Goal: Task Accomplishment & Management: Use online tool/utility

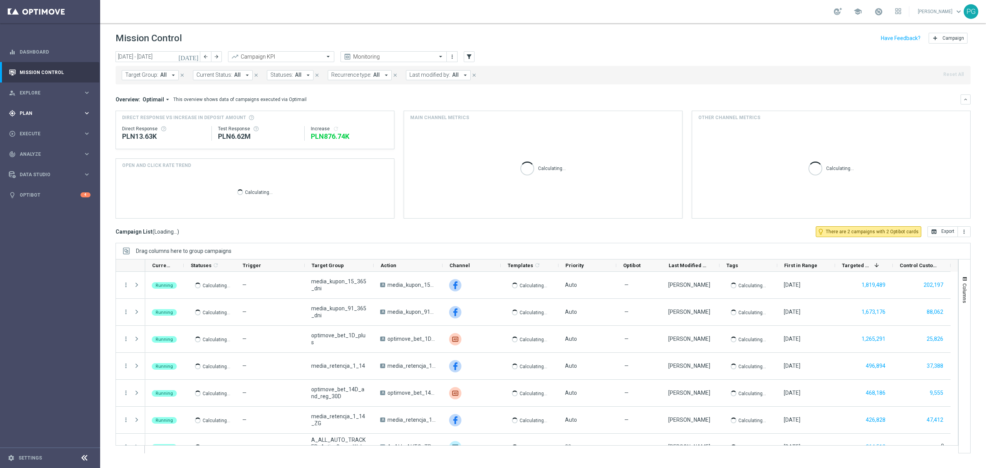
click at [57, 113] on span "Plan" at bounding box center [52, 113] width 64 height 5
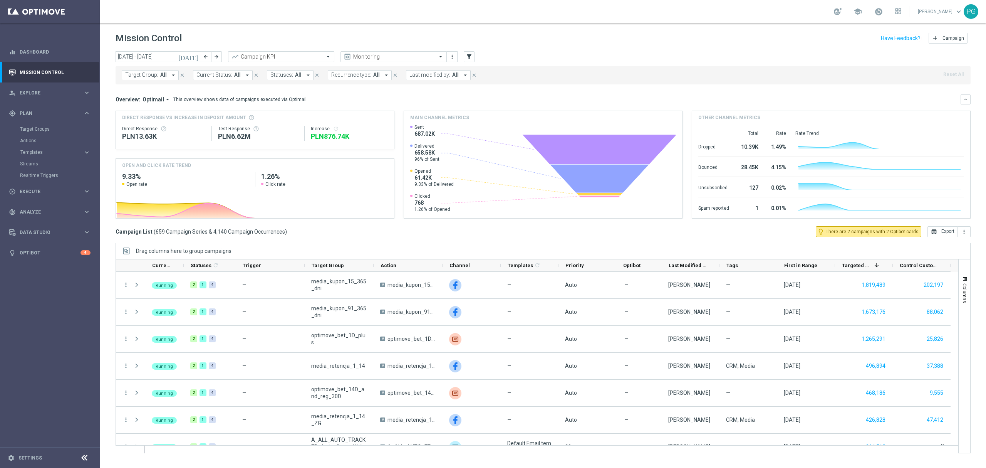
click at [37, 133] on div "Target Groups" at bounding box center [59, 129] width 79 height 12
click at [39, 128] on link "Target Groups" at bounding box center [50, 129] width 60 height 6
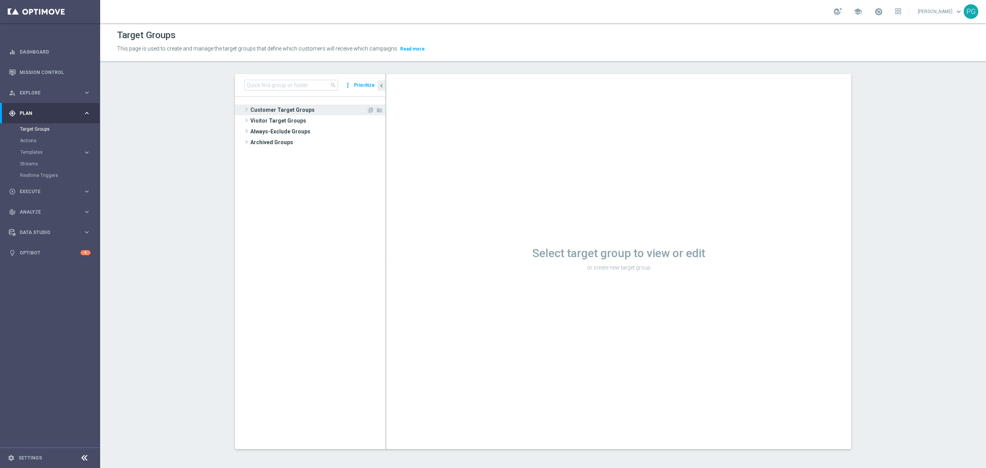
click at [269, 105] on span "Customer Target Groups" at bounding box center [308, 109] width 116 height 11
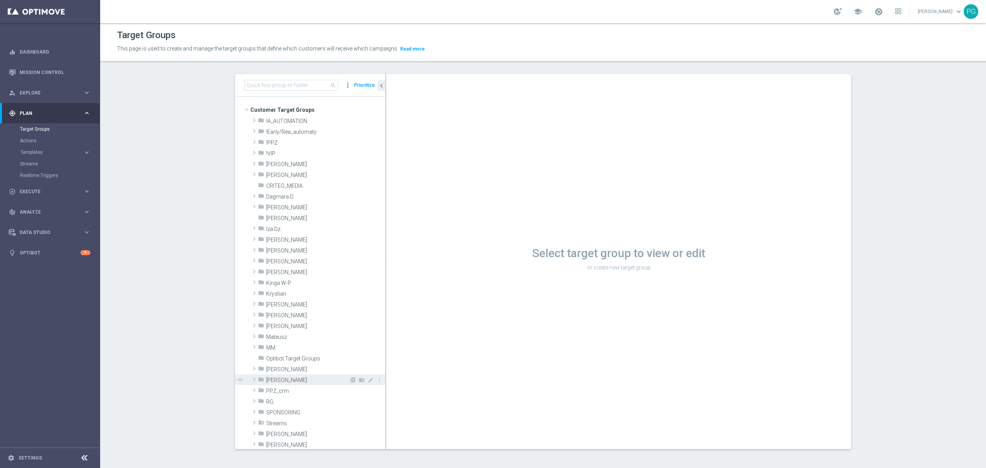
click at [290, 379] on span "Piotr G." at bounding box center [307, 380] width 83 height 7
click at [287, 431] on span "2025 Grotel" at bounding box center [311, 434] width 75 height 7
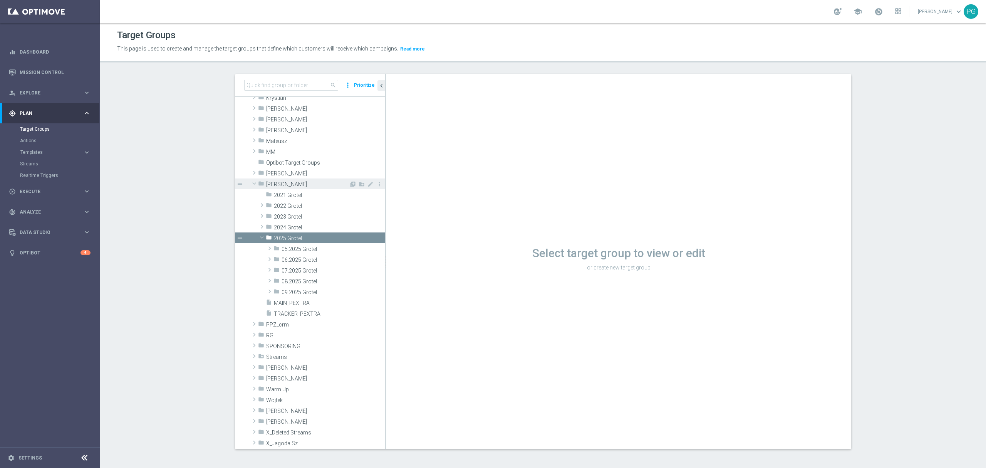
scroll to position [196, 0]
click at [319, 293] on span "09.2025 Grotel" at bounding box center [315, 292] width 67 height 7
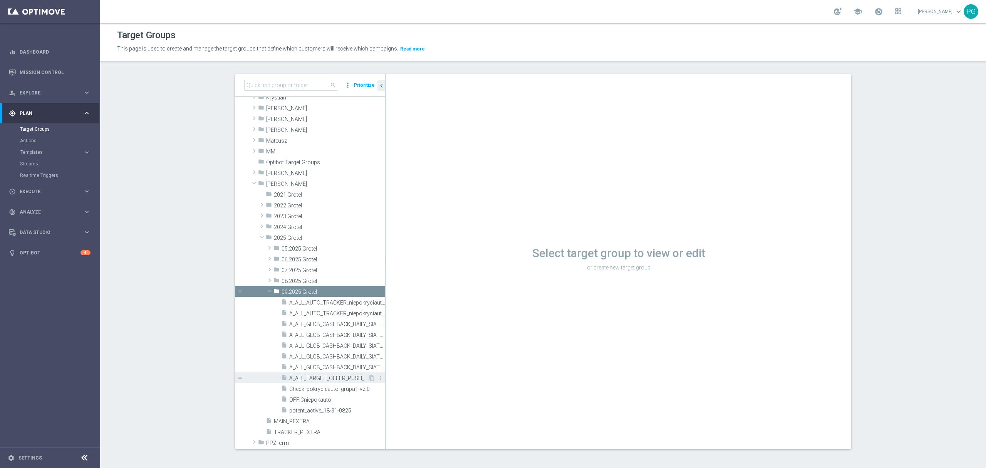
click at [346, 376] on span "A_ALL_TARGET_OFFER_PUSH_ROZKLAD_130925" at bounding box center [328, 378] width 79 height 7
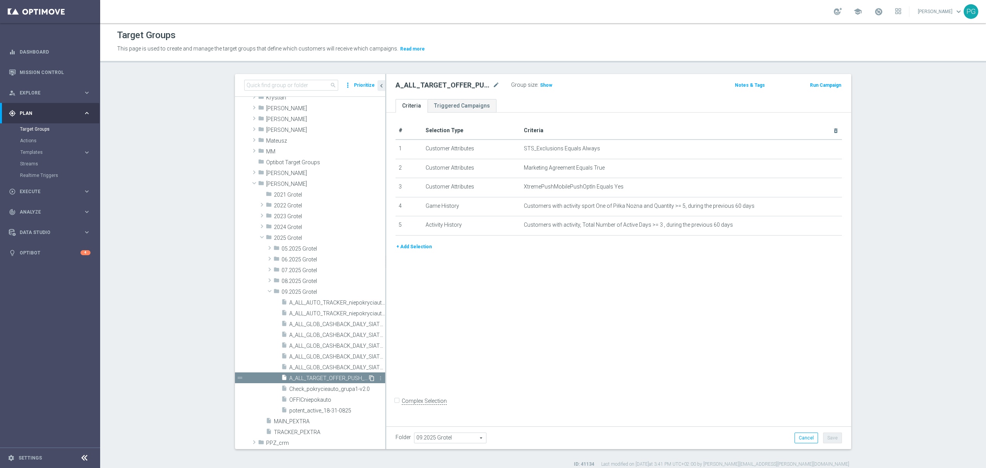
click at [369, 378] on icon "content_copy" at bounding box center [372, 378] width 6 height 6
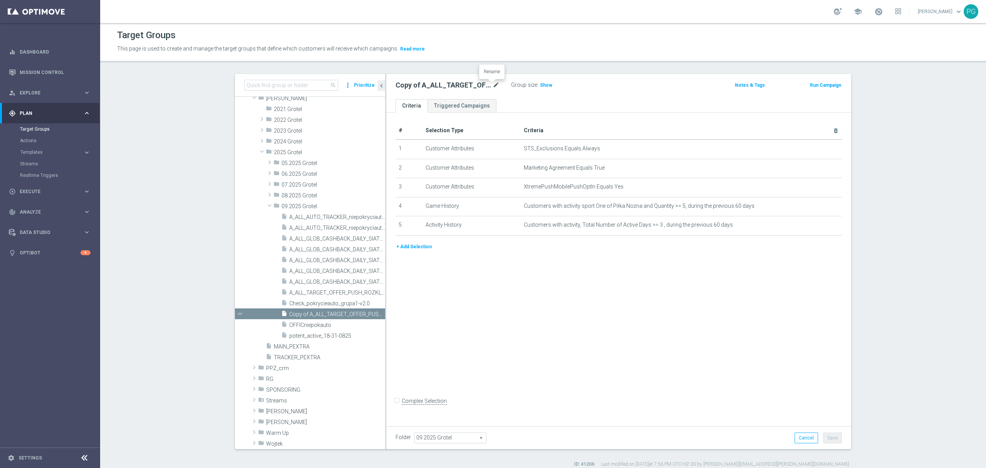
click at [493, 84] on icon "mode_edit" at bounding box center [496, 85] width 7 height 9
type input "A_ALL_TARGET_OFFER_PUSH_4MECZE_170925"
click at [824, 227] on icon "delete_forever" at bounding box center [826, 225] width 6 height 6
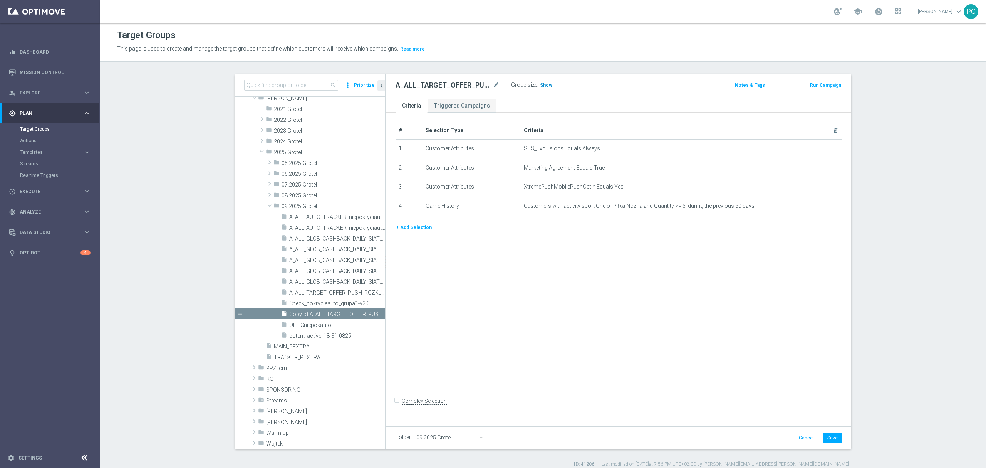
click at [547, 85] on h3 "Show" at bounding box center [546, 85] width 14 height 8
click at [834, 439] on button "Save" at bounding box center [832, 437] width 19 height 11
click at [49, 190] on span "Execute" at bounding box center [52, 191] width 64 height 5
click at [47, 146] on link "Campaign Builder" at bounding box center [50, 149] width 60 height 6
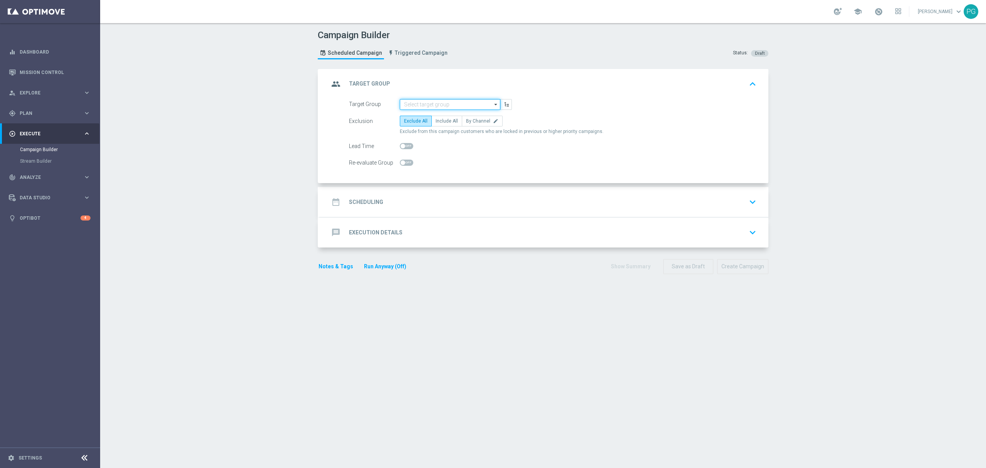
click at [440, 102] on input at bounding box center [450, 104] width 101 height 11
paste input "A_ALL_TARGET_OFFER_PUSH_4MECZE_170925"
click at [441, 119] on div "A_ALL_TARGET_OFFER_PUSH_4MECZE_170925" at bounding box center [450, 119] width 93 height 14
type input "A_ALL_TARGET_OFFER_PUSH_4MECZE_170925"
click at [441, 119] on span "Include All" at bounding box center [447, 120] width 22 height 5
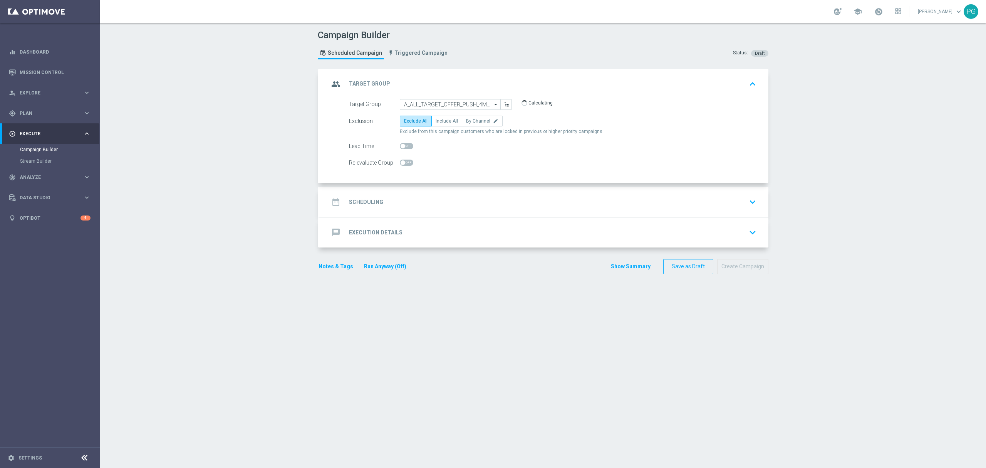
click at [441, 120] on input "Include All" at bounding box center [438, 122] width 5 height 5
radio input "true"
click at [374, 200] on h2 "Scheduling" at bounding box center [366, 201] width 34 height 7
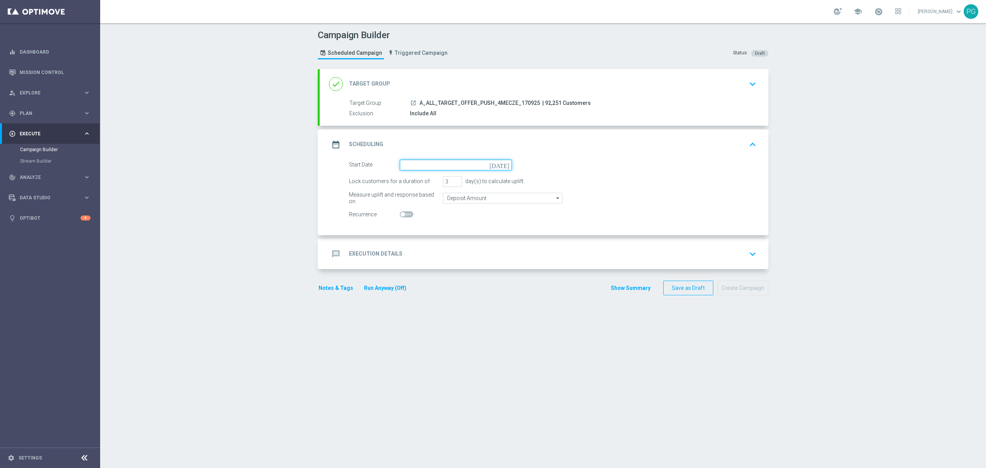
click at [411, 169] on input at bounding box center [456, 164] width 112 height 11
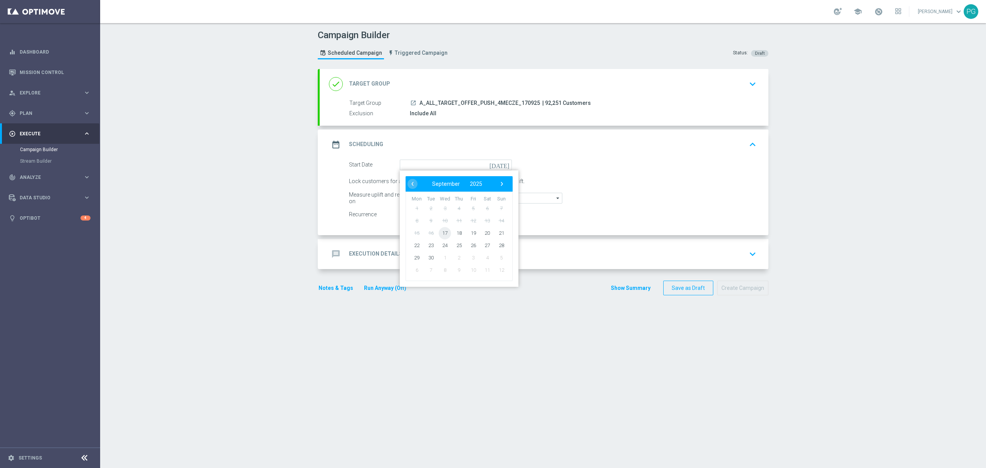
click at [442, 232] on span "17" at bounding box center [445, 233] width 12 height 12
type input "17 Sep 2025"
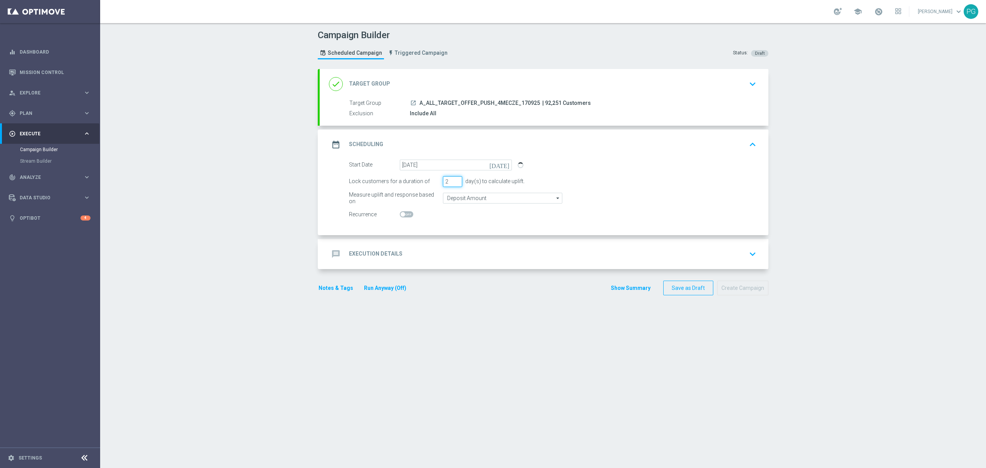
click at [453, 185] on input "2" at bounding box center [452, 181] width 19 height 11
type input "1"
click at [453, 185] on input "1" at bounding box center [452, 181] width 19 height 11
click at [427, 243] on div "message Execution Details keyboard_arrow_down" at bounding box center [544, 254] width 449 height 30
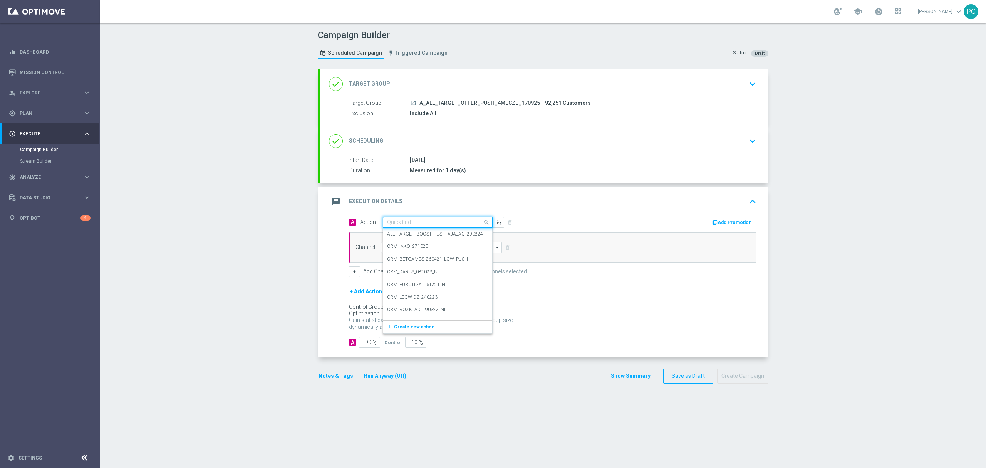
click at [395, 225] on input "text" at bounding box center [430, 222] width 86 height 7
paste input "A_ALL_TARGET_OFFER_PUSH_4MECZE_170925"
type input "A_ALL_TARGET_OFFER_PUSH_4MECZE_170925"
click at [398, 247] on span "Create new action" at bounding box center [414, 245] width 40 height 5
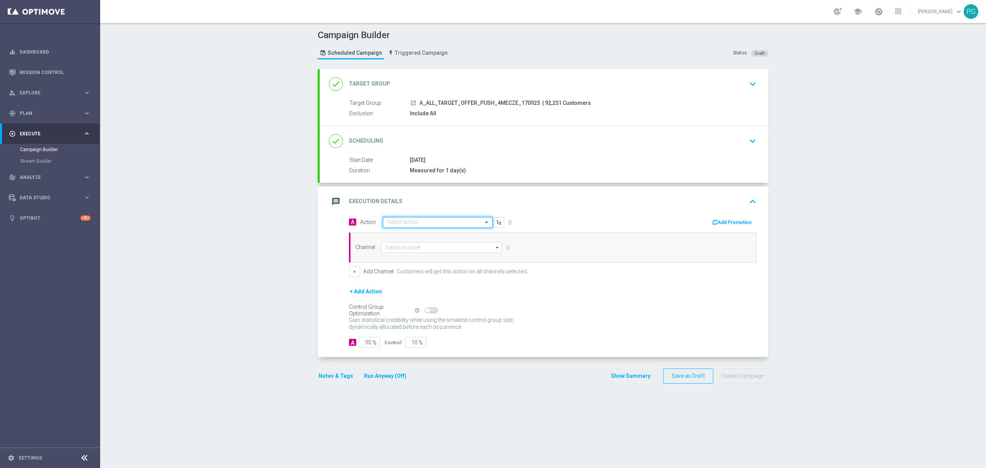
scroll to position [0, 0]
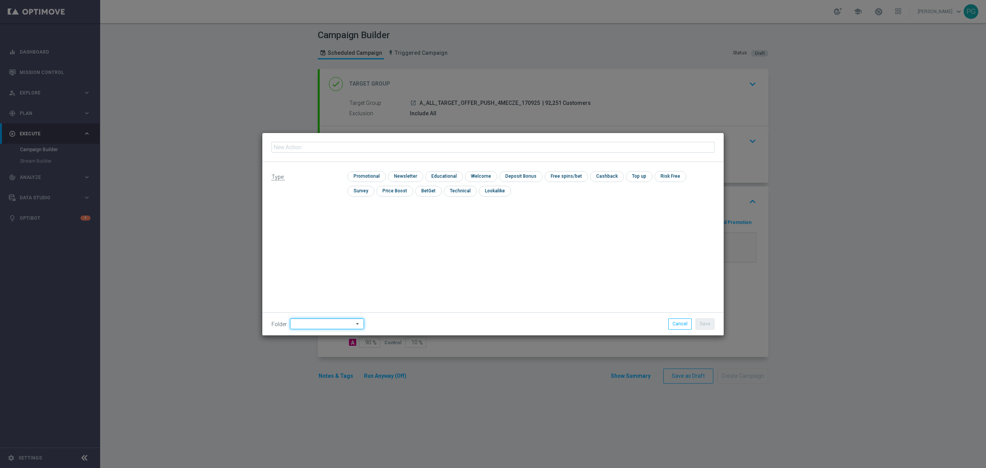
click at [314, 326] on input at bounding box center [327, 323] width 74 height 11
click at [313, 235] on div "09.2025 Grotel" at bounding box center [325, 239] width 71 height 12
type input "09.2025 Grotel"
click at [341, 141] on fieldset at bounding box center [493, 147] width 443 height 13
paste input "A_ALL_TARGET_OFFER_PUSH_4MECZE_170925"
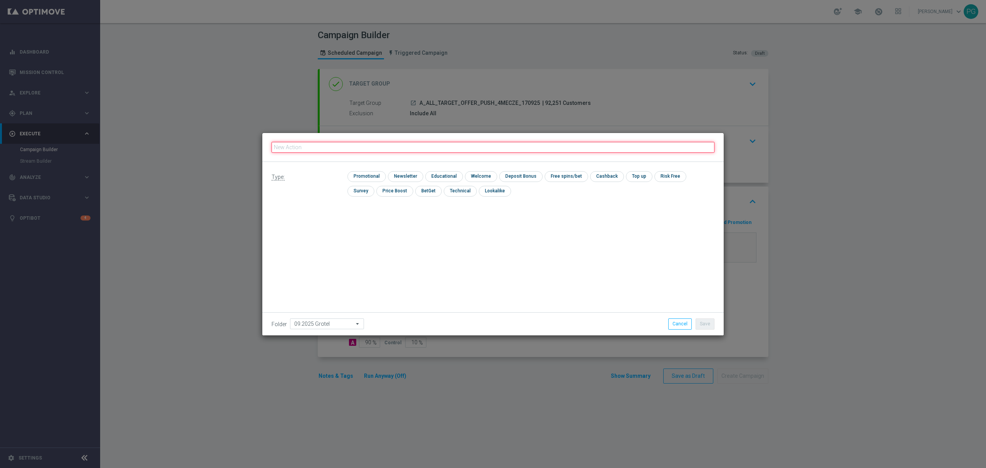
type input "A_ALL_TARGET_OFFER_PUSH_4MECZE_170925"
click at [401, 174] on input "checkbox" at bounding box center [405, 176] width 34 height 10
checkbox input "true"
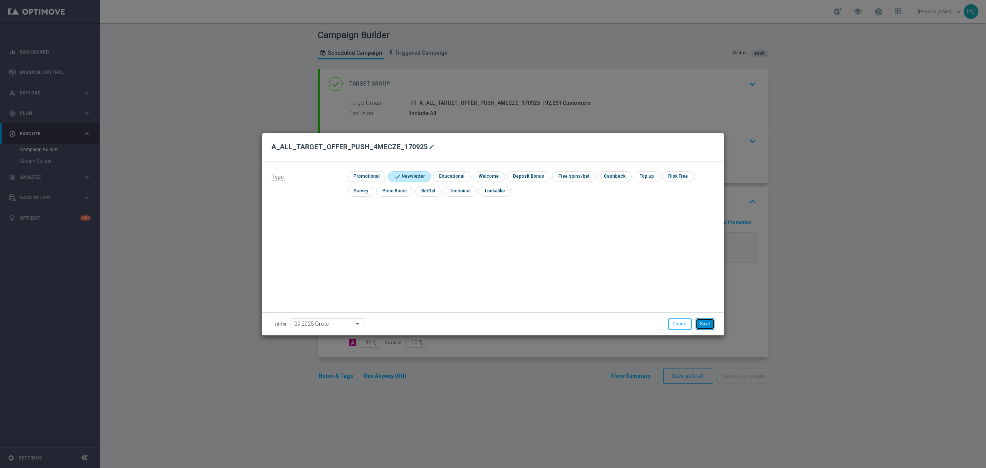
click at [706, 322] on button "Save" at bounding box center [705, 323] width 19 height 11
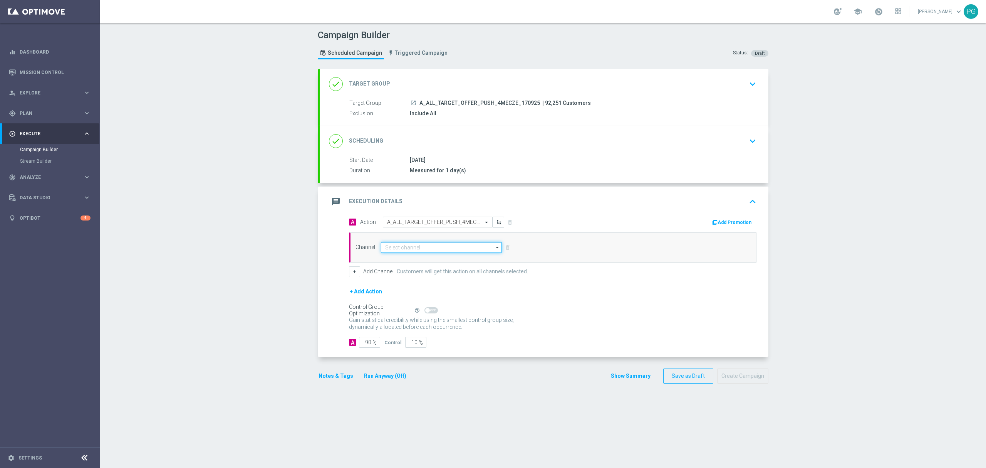
click at [449, 249] on input at bounding box center [441, 247] width 121 height 11
click at [442, 257] on div "XtremePush" at bounding box center [441, 258] width 121 height 11
type input "XtremePush"
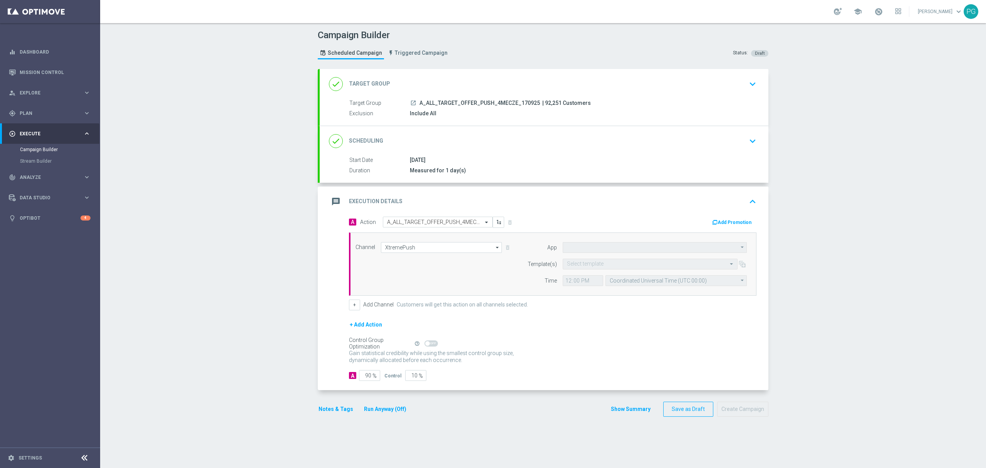
type input "STS_PL"
click at [575, 263] on input "text" at bounding box center [642, 264] width 151 height 7
paste input "A_ALL_TARGET_OFFER_PUSH_4MECZE_170925"
click at [583, 275] on label "A_ALL_TARGET_OFFER_PUSH_4MECZE_170925" at bounding box center [617, 275] width 101 height 7
type input "A_ALL_TARGET_OFFER_PUSH_4MECZE_170925"
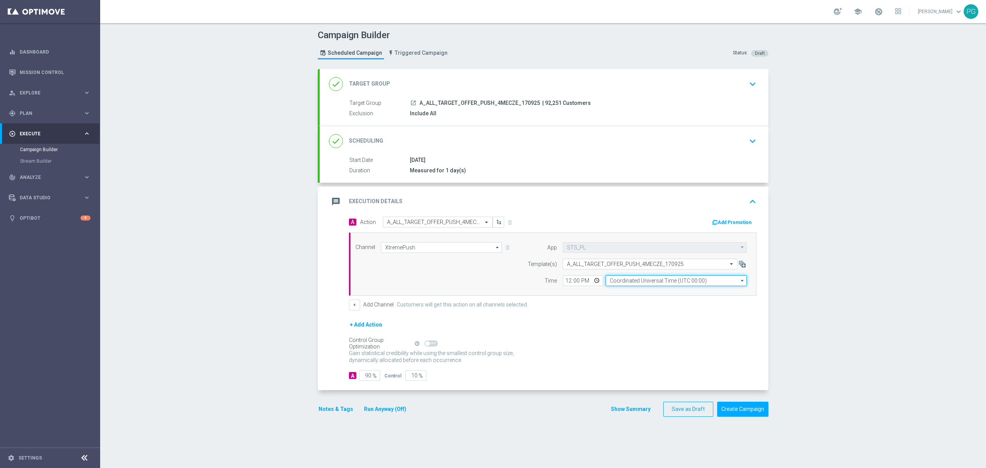
click at [624, 282] on input "Coordinated Universal Time (UTC 00:00)" at bounding box center [676, 280] width 141 height 11
click at [610, 292] on div "Central European Time (Warsaw) (UTC +02:00)" at bounding box center [673, 292] width 126 height 7
type input "Central European Time (Warsaw) (UTC +02:00)"
click at [563, 282] on input "12:00" at bounding box center [583, 280] width 40 height 11
type input "20:15"
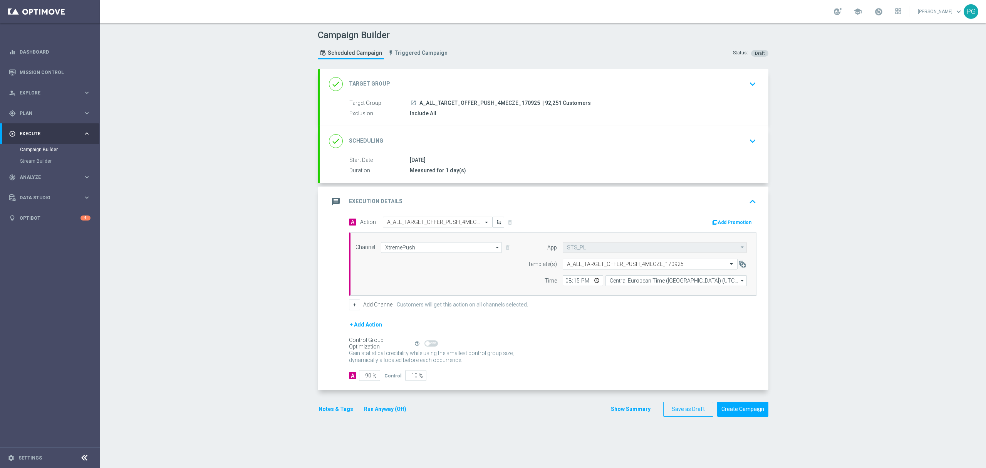
click at [589, 295] on div "Channel XtremePush XtremePush arrow_drop_down Drag here to set row groups Drag …" at bounding box center [553, 263] width 408 height 63
click at [365, 379] on input "90" at bounding box center [369, 375] width 21 height 11
type input "9"
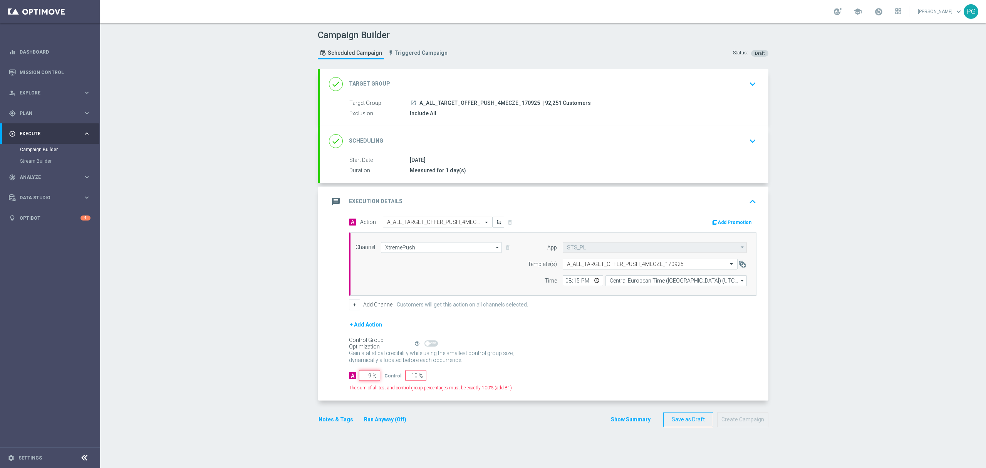
type input "91"
type input "98"
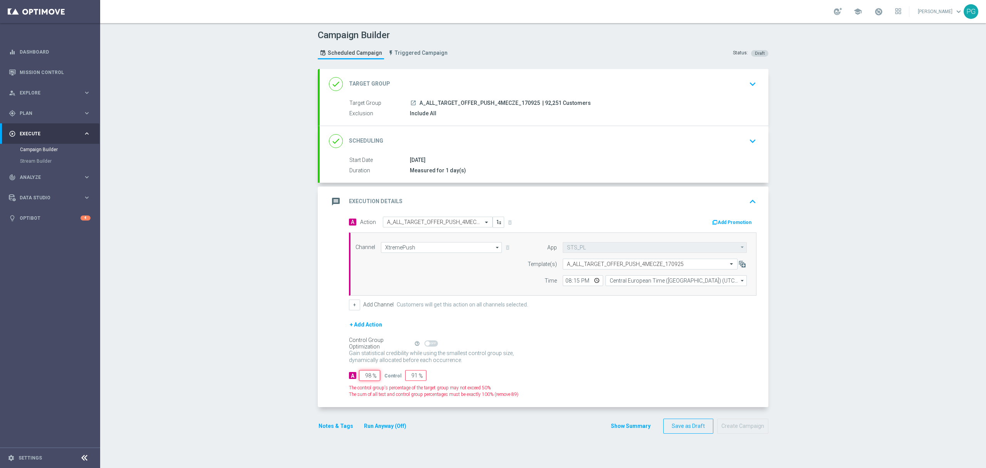
type input "2"
type input "98"
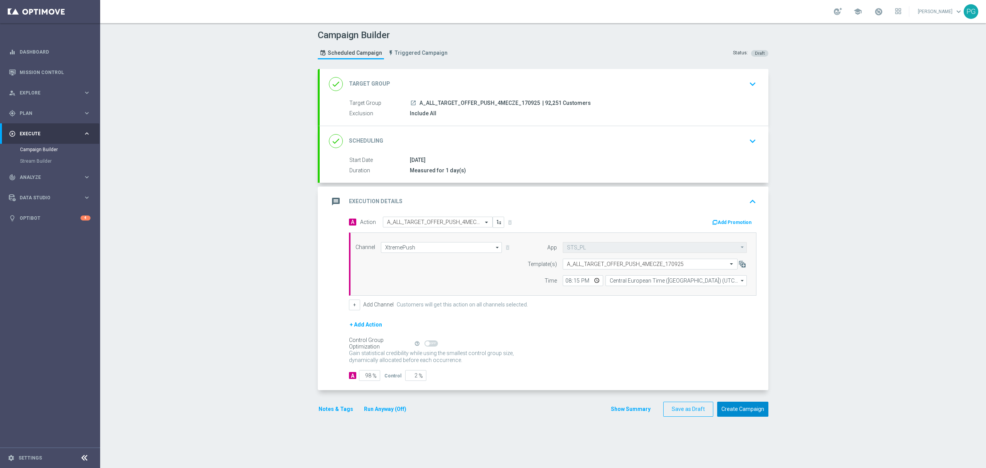
click at [741, 404] on button "Create Campaign" at bounding box center [742, 408] width 51 height 15
